Goal: Check status: Check status

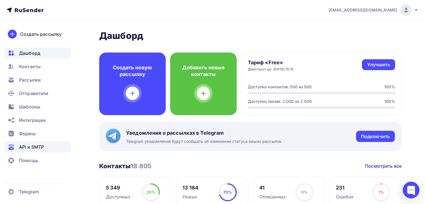
click at [36, 146] on span "API и SMTP" at bounding box center [31, 147] width 25 height 7
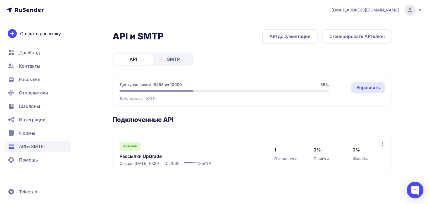
click at [172, 58] on span "SMTP" at bounding box center [173, 59] width 13 height 7
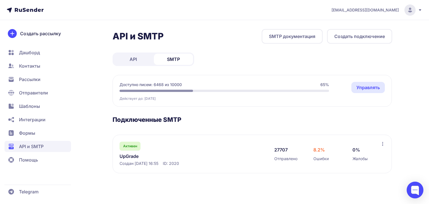
click at [136, 153] on link "UpGrade" at bounding box center [177, 156] width 115 height 7
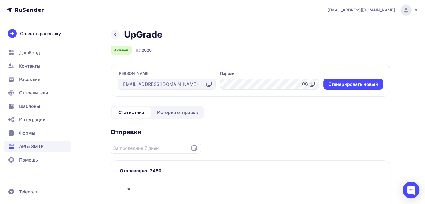
click at [172, 110] on span "История отправок" at bounding box center [177, 112] width 41 height 7
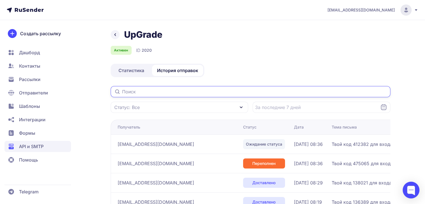
click at [132, 89] on input "text" at bounding box center [251, 91] width 280 height 11
paste input "[EMAIL_ADDRESS][DOMAIN_NAME]"
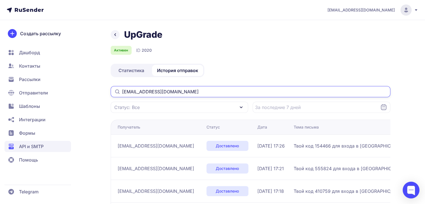
type input "[EMAIL_ADDRESS][DOMAIN_NAME]"
drag, startPoint x: 178, startPoint y: 91, endPoint x: 113, endPoint y: 99, distance: 65.1
click at [113, 99] on div "[EMAIL_ADDRESS][DOMAIN_NAME] Статус: Все" at bounding box center [251, 99] width 280 height 27
type input "[EMAIL_ADDRESS][DOMAIN_NAME]"
